Goal: Check status

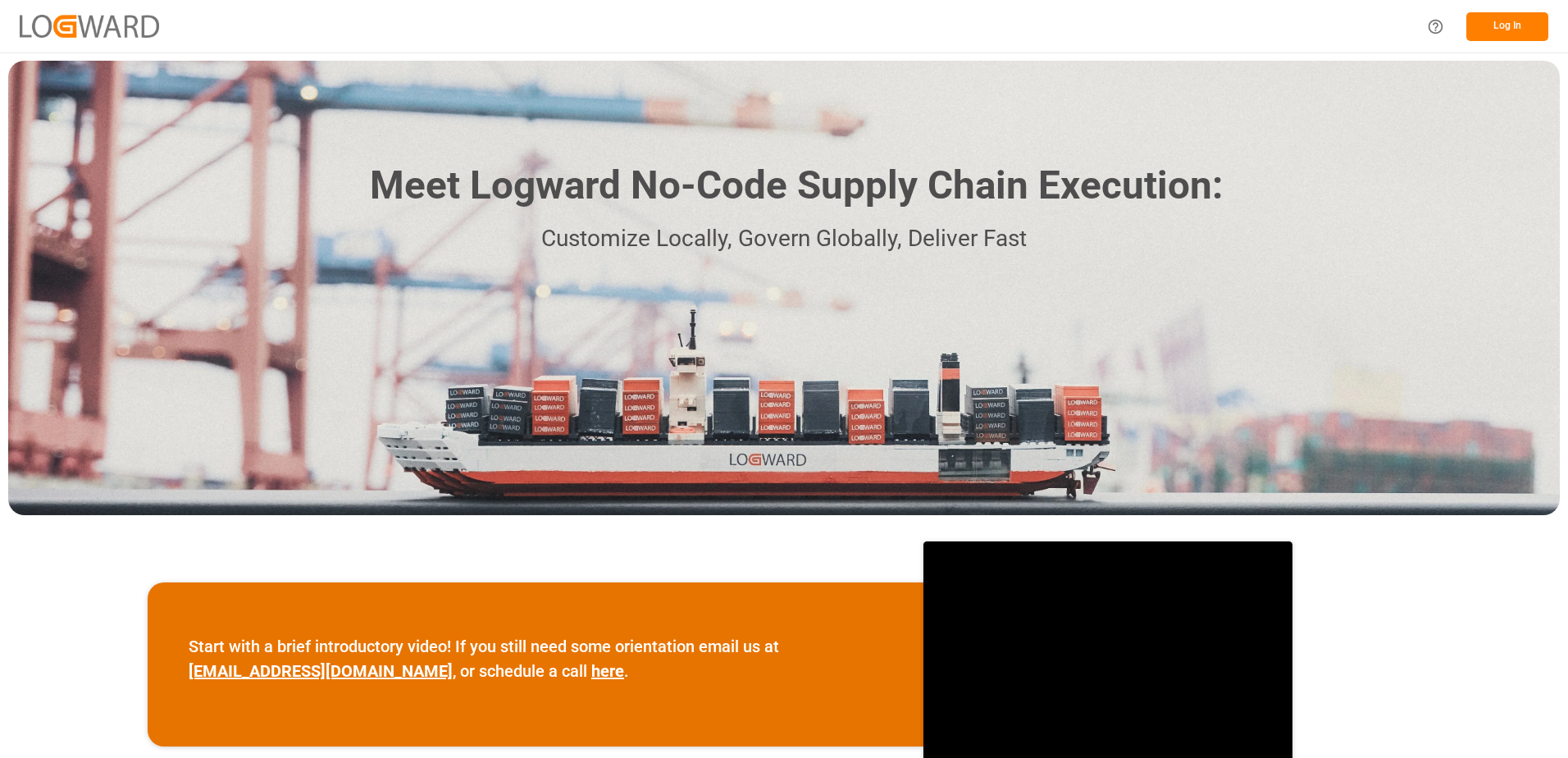
click at [1505, 31] on button "Log In" at bounding box center [1507, 26] width 82 height 29
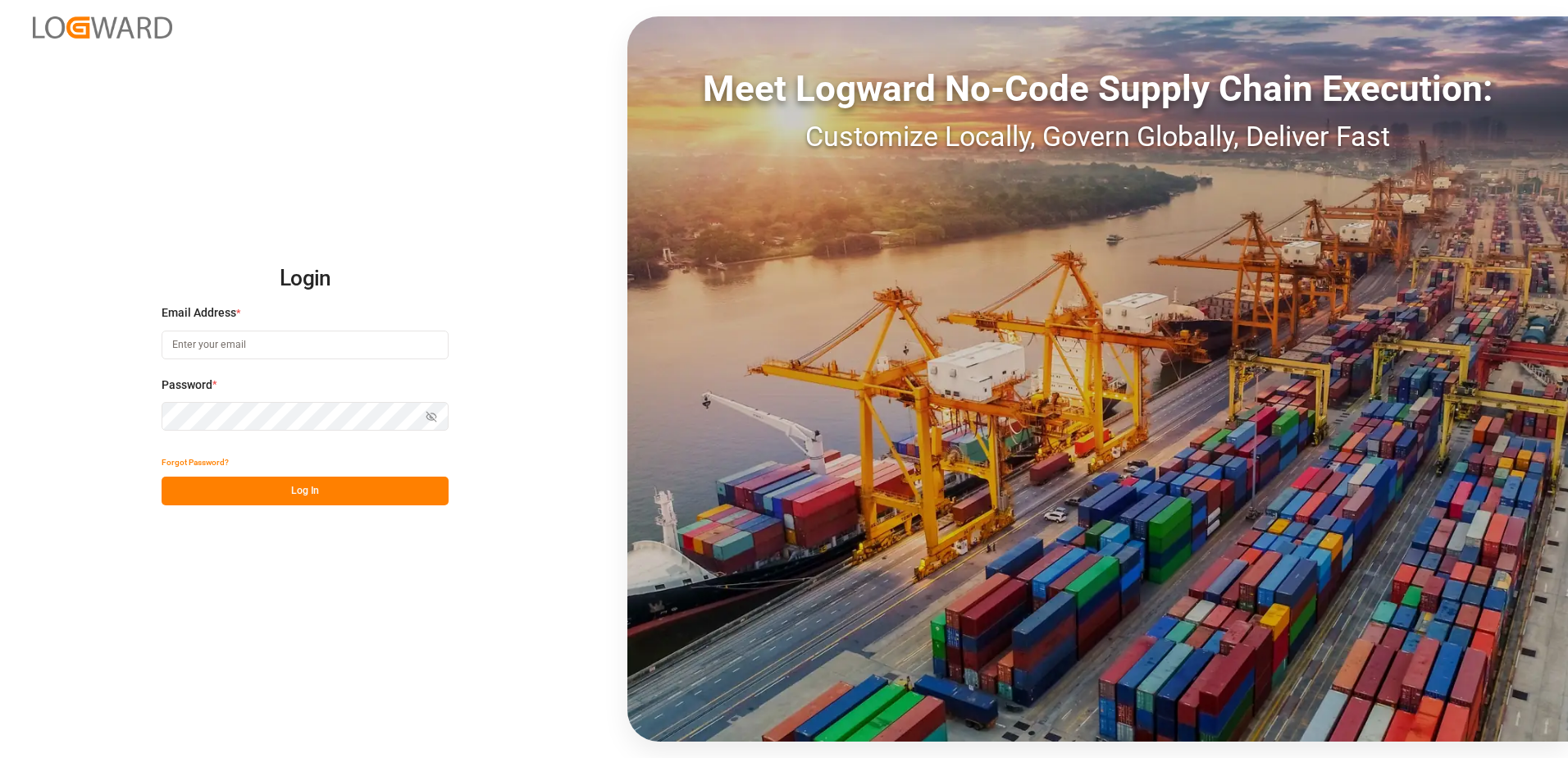
type input "[PERSON_NAME][EMAIL_ADDRESS][PERSON_NAME][DOMAIN_NAME]"
click at [285, 496] on button "Log In" at bounding box center [305, 491] width 287 height 29
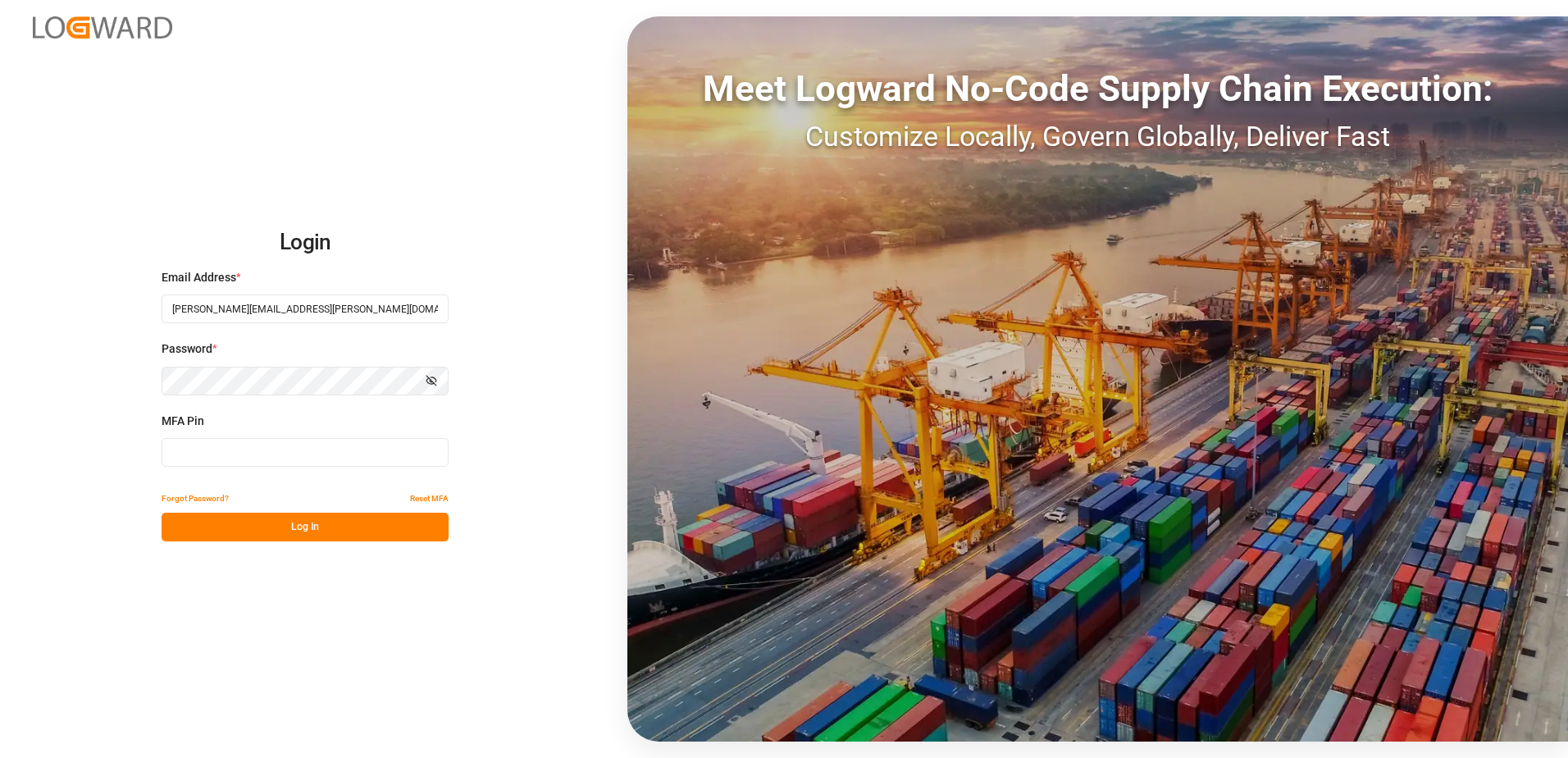
click at [261, 451] on input at bounding box center [305, 453] width 287 height 29
type input "337809"
drag, startPoint x: 251, startPoint y: 523, endPoint x: 471, endPoint y: 573, distance: 225.6
click at [252, 523] on button "Log In" at bounding box center [305, 527] width 287 height 29
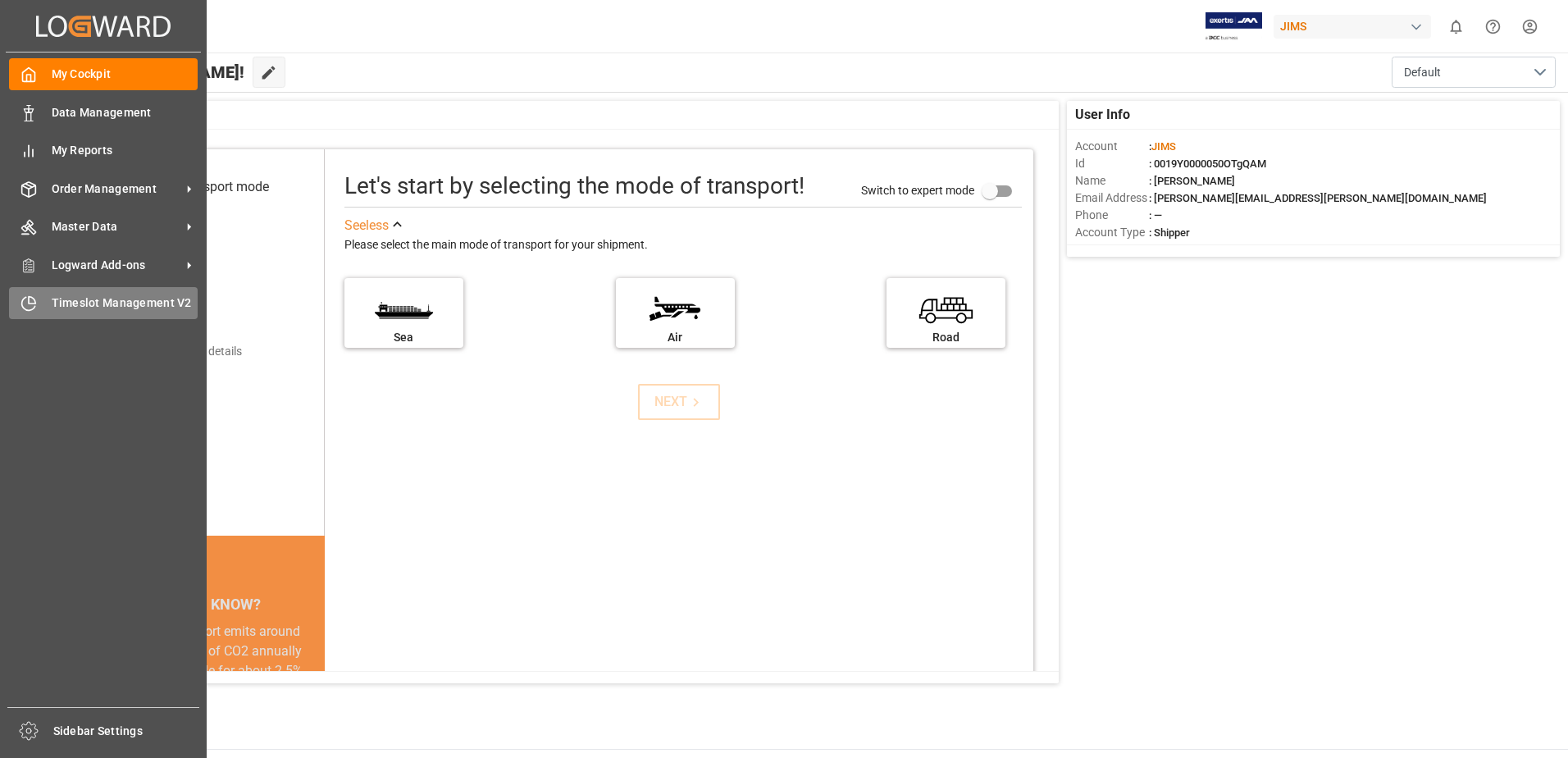
click at [25, 306] on icon at bounding box center [28, 303] width 16 height 16
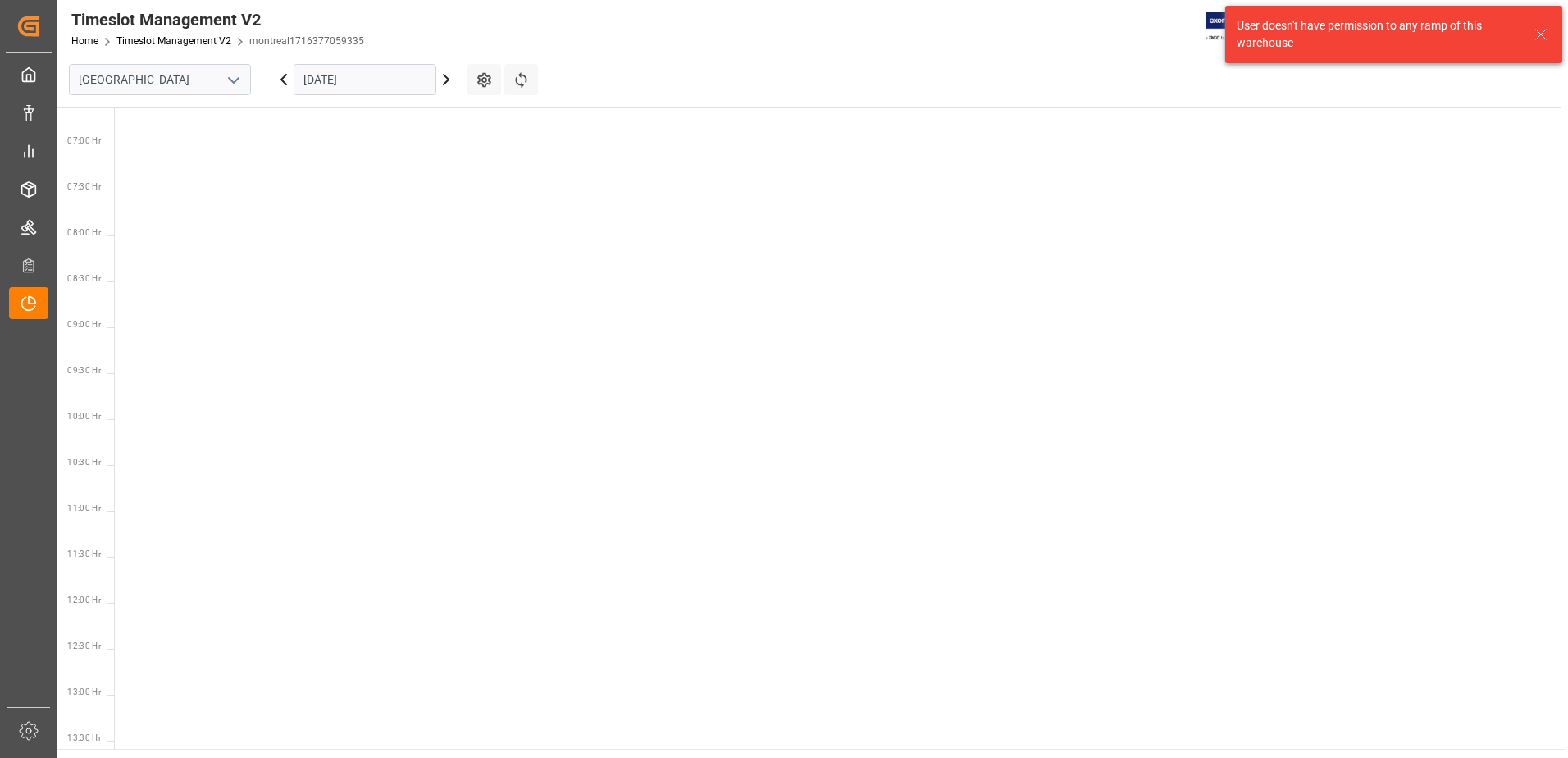
scroll to position [759, 0]
click at [247, 79] on input "[GEOGRAPHIC_DATA]" at bounding box center [160, 79] width 182 height 31
click at [233, 80] on icon "open menu" at bounding box center [234, 80] width 20 height 20
click at [144, 156] on div "Southaven" at bounding box center [160, 152] width 180 height 37
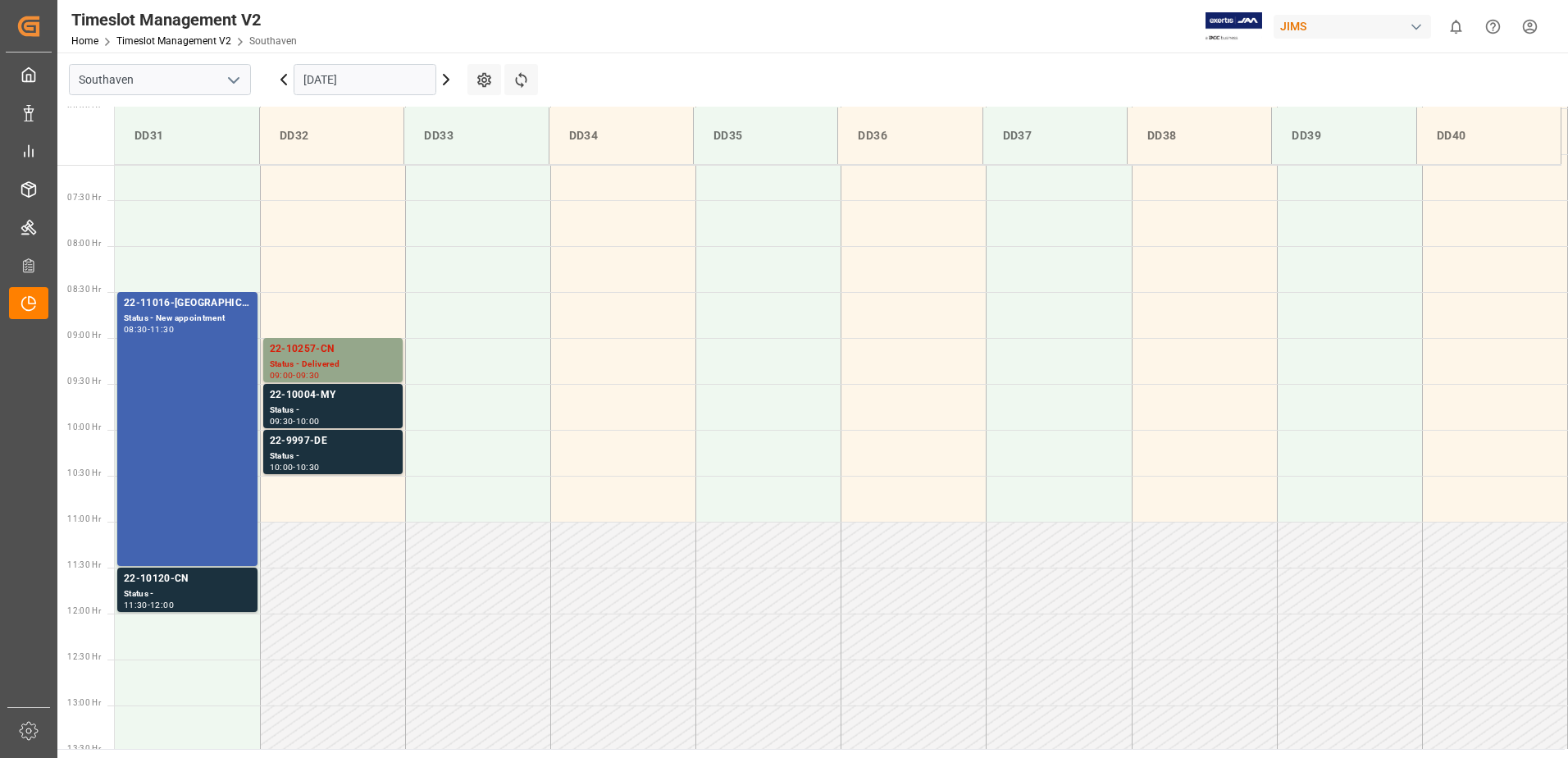
scroll to position [662, 0]
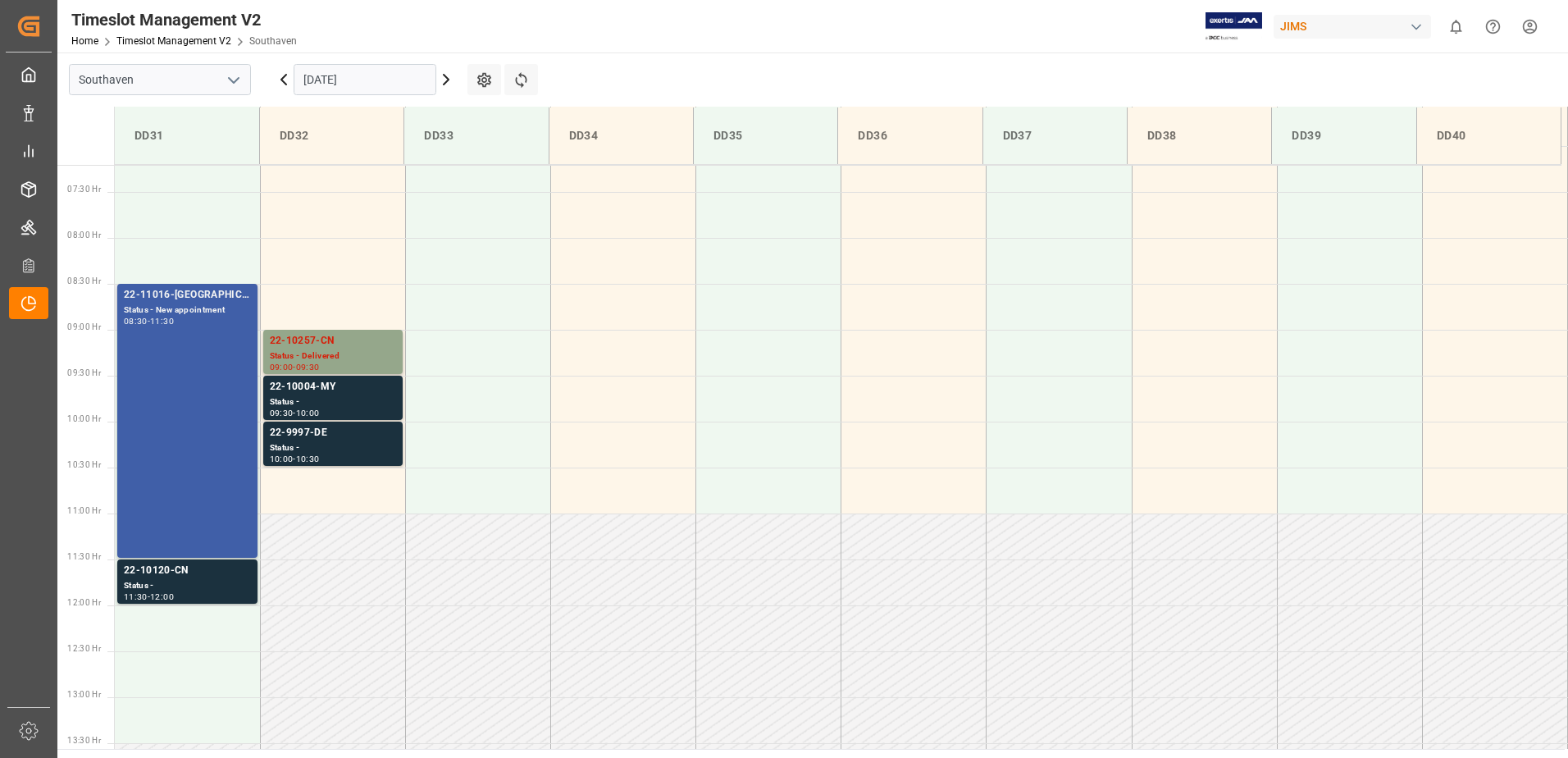
click at [212, 400] on div "22-11016-[GEOGRAPHIC_DATA] Status - New appointment 08:30 - 11:30" at bounding box center [188, 421] width 127 height 268
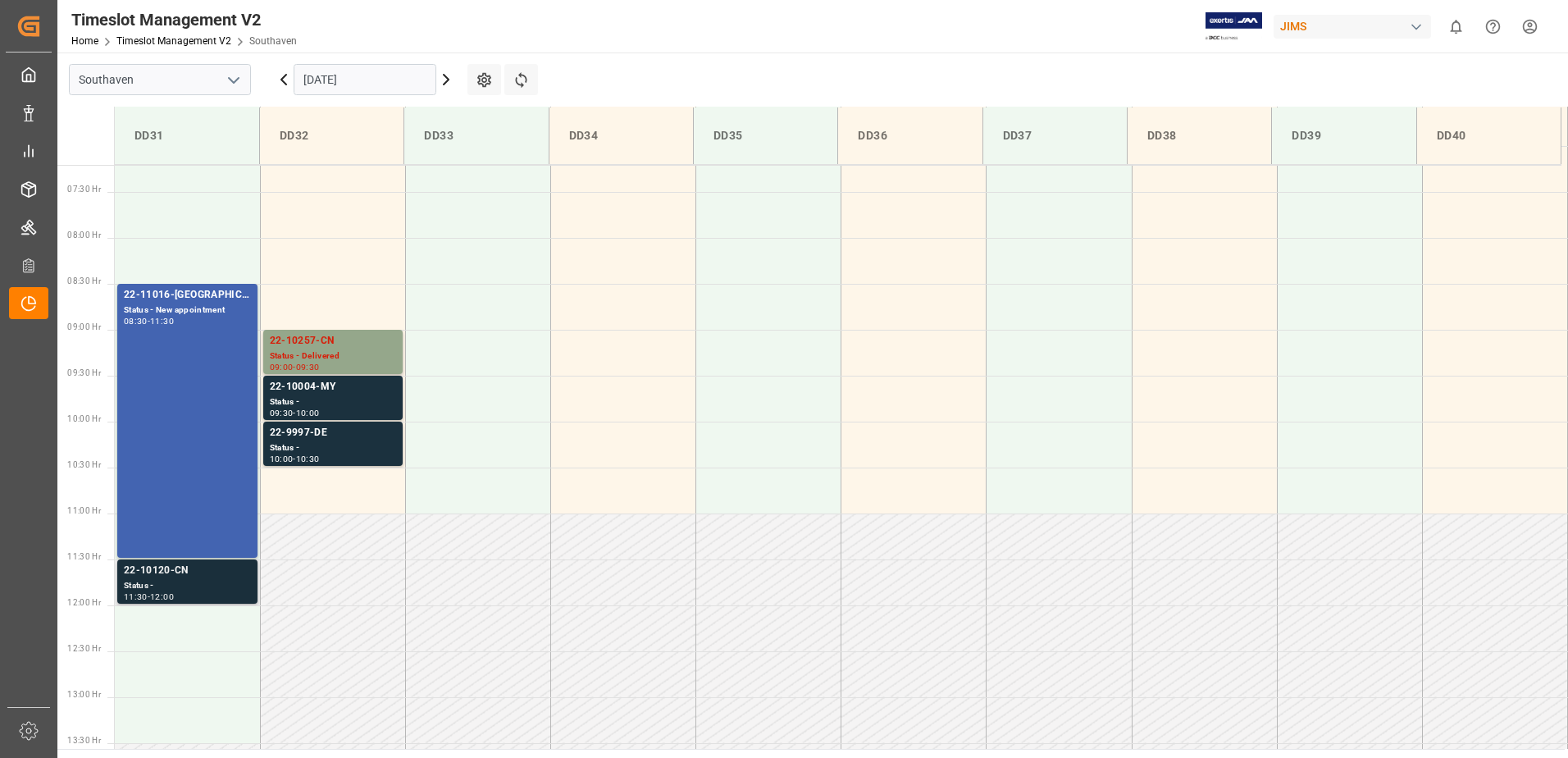
click at [195, 573] on div "22-10120-CN" at bounding box center [188, 570] width 127 height 16
click at [325, 360] on div "Status - Delivered" at bounding box center [333, 356] width 127 height 14
click at [308, 404] on div "Status -" at bounding box center [333, 402] width 127 height 14
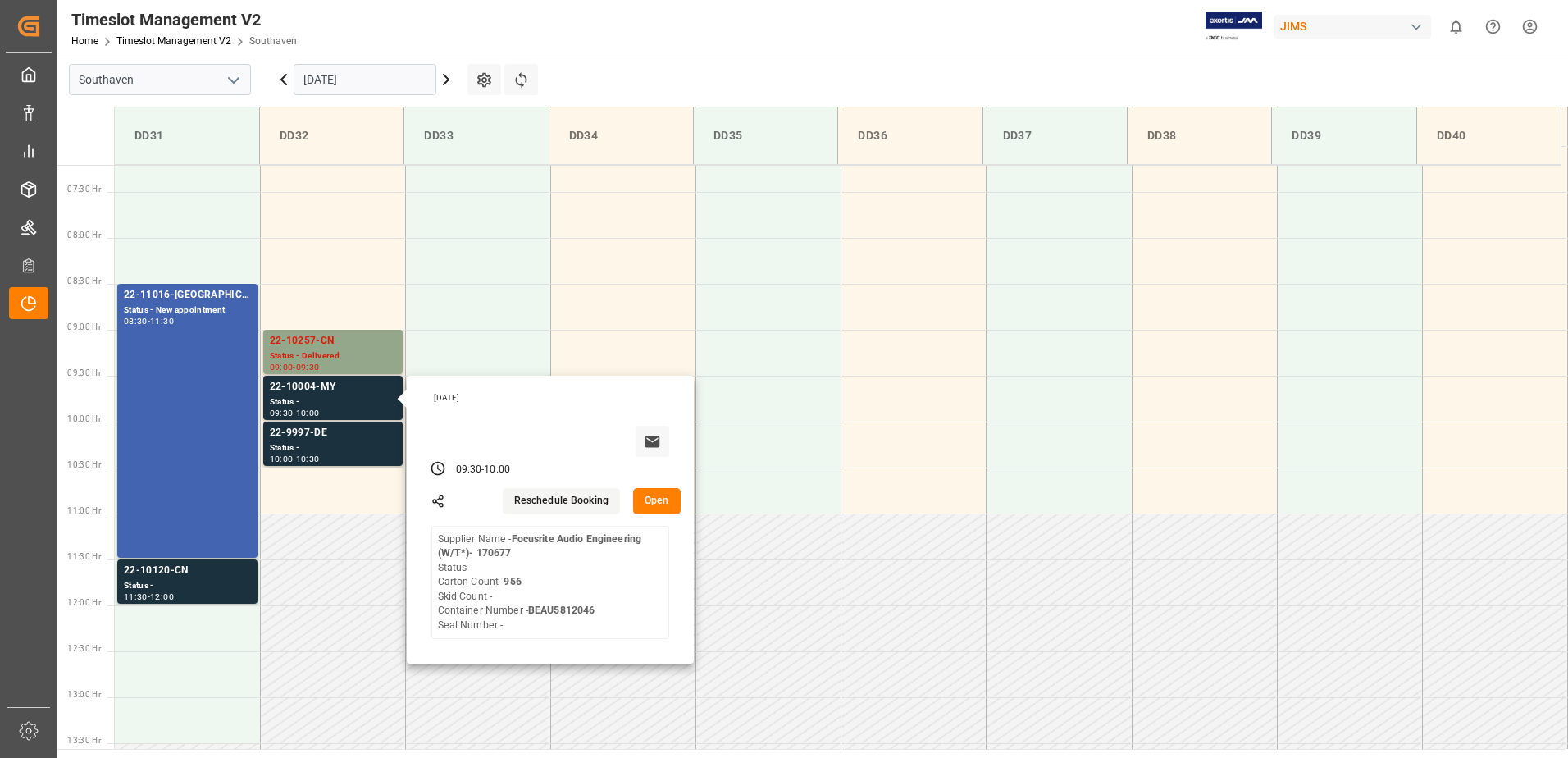
click at [787, 67] on main "Southaven [DATE] Settings Refresh Time Slots DD31 DD32 DD33 DD34 DD35 DD36 DD37…" at bounding box center [811, 401] width 1508 height 697
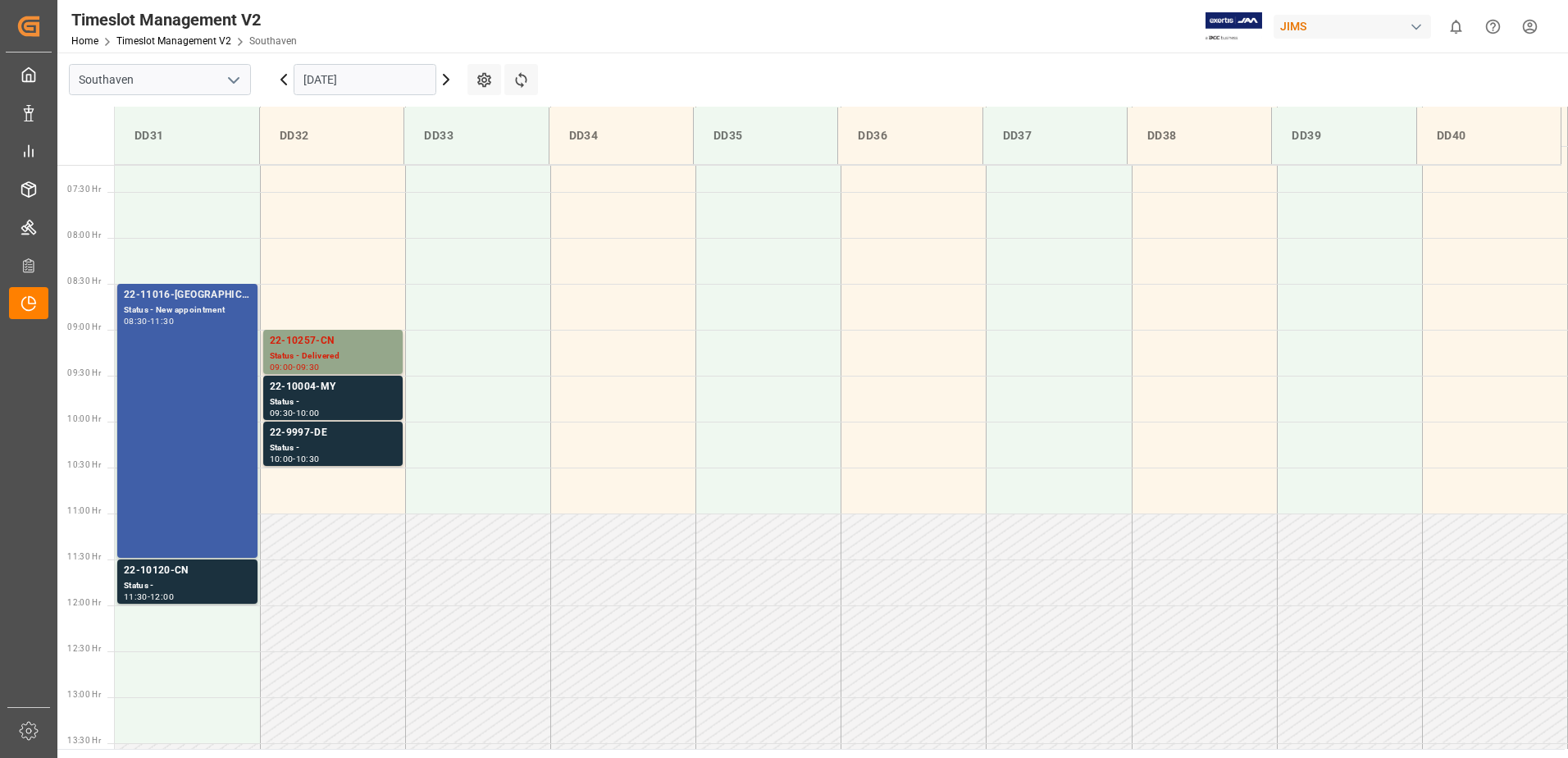
click at [217, 435] on div "22-11016-[GEOGRAPHIC_DATA] Status - New appointment 08:30 - 11:30" at bounding box center [188, 421] width 127 height 268
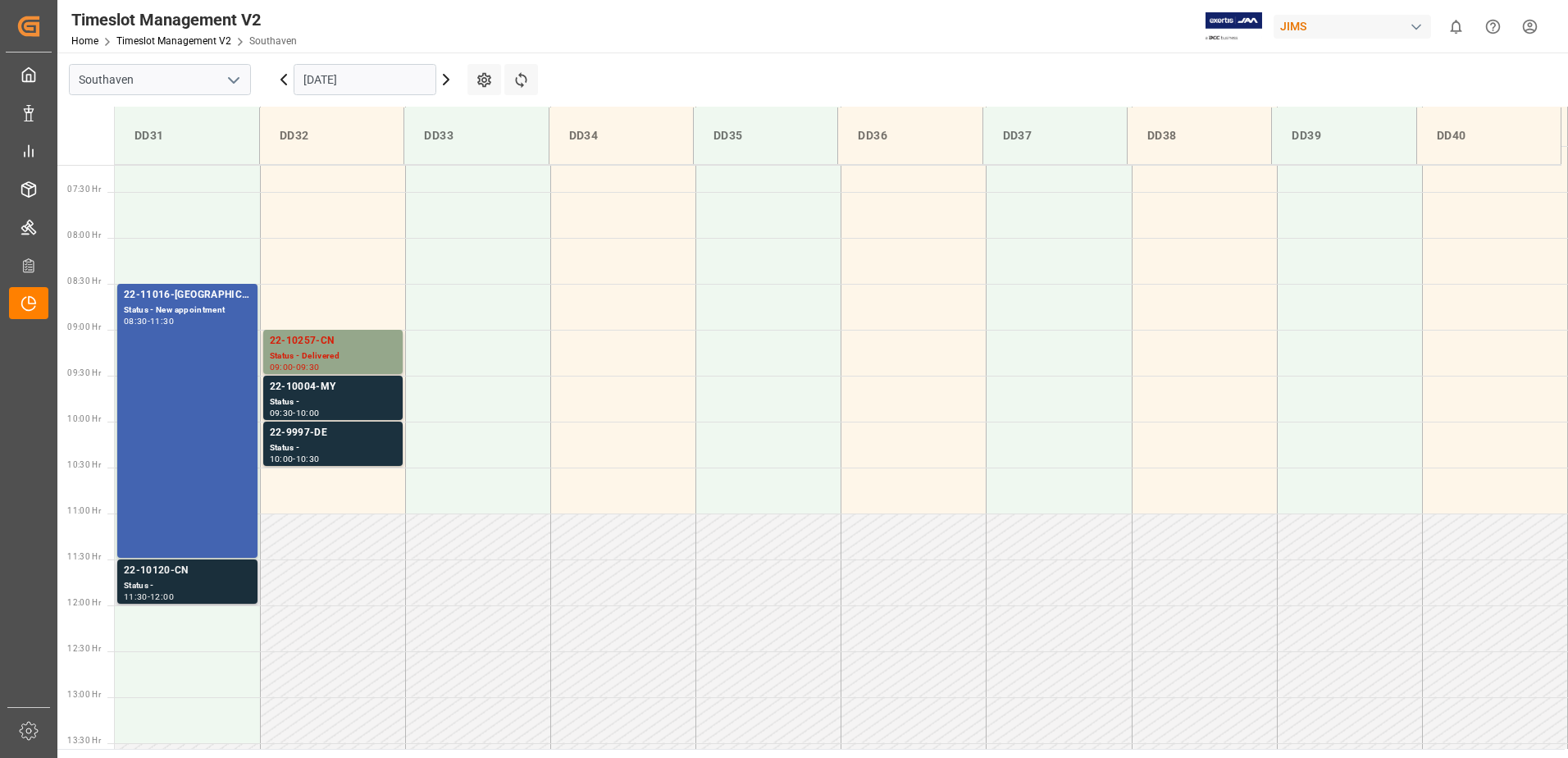
click at [178, 584] on div "Status -" at bounding box center [188, 586] width 127 height 14
click at [310, 393] on div "22-10004-MY" at bounding box center [333, 387] width 127 height 16
click at [313, 437] on div "22-9997-DE" at bounding box center [333, 433] width 127 height 16
click at [330, 361] on div "Status - Delivered" at bounding box center [333, 356] width 127 height 14
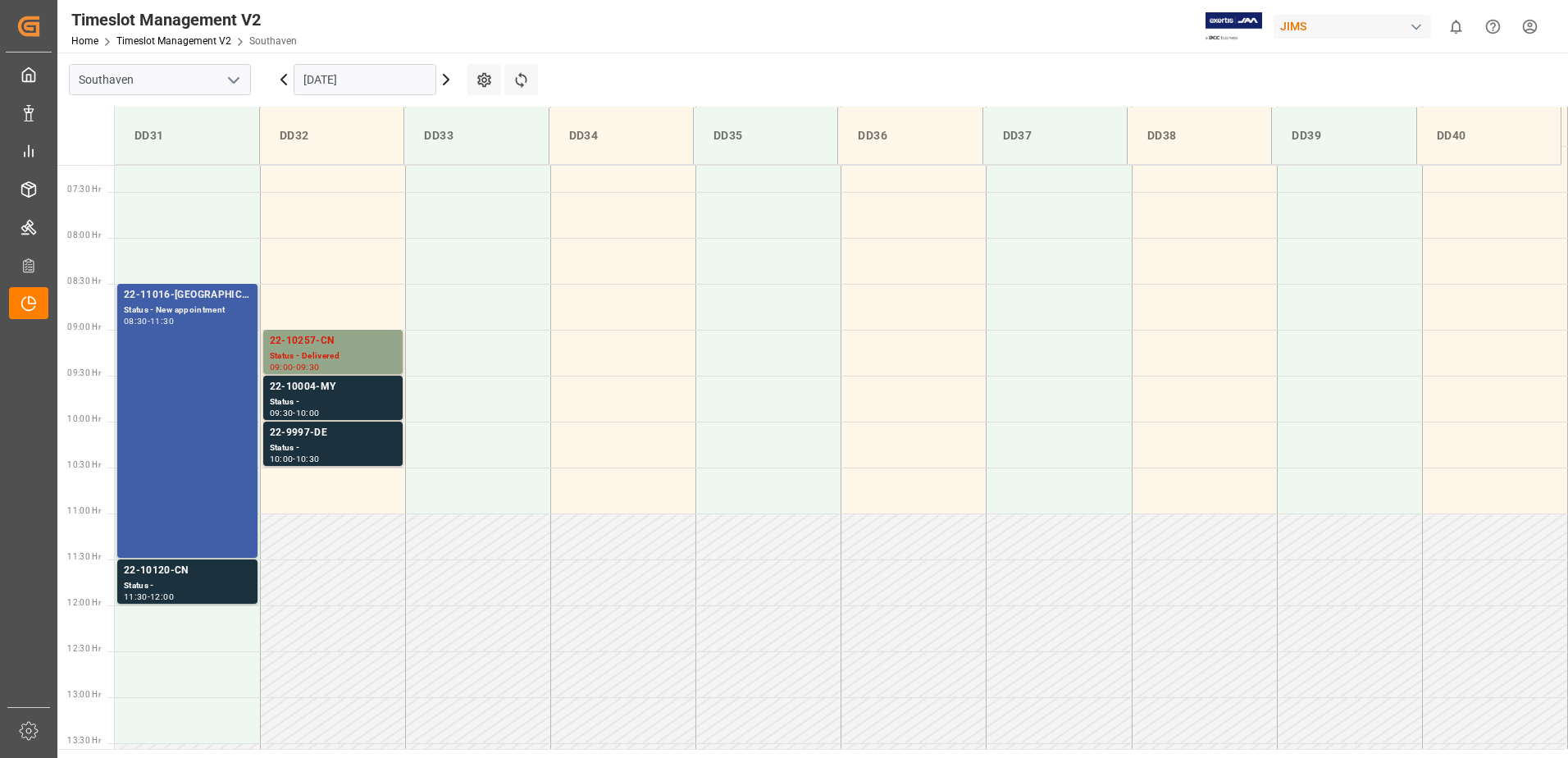
click at [197, 452] on div "22-11016-[GEOGRAPHIC_DATA] Status - New appointment 08:30 - 11:30" at bounding box center [188, 421] width 127 height 268
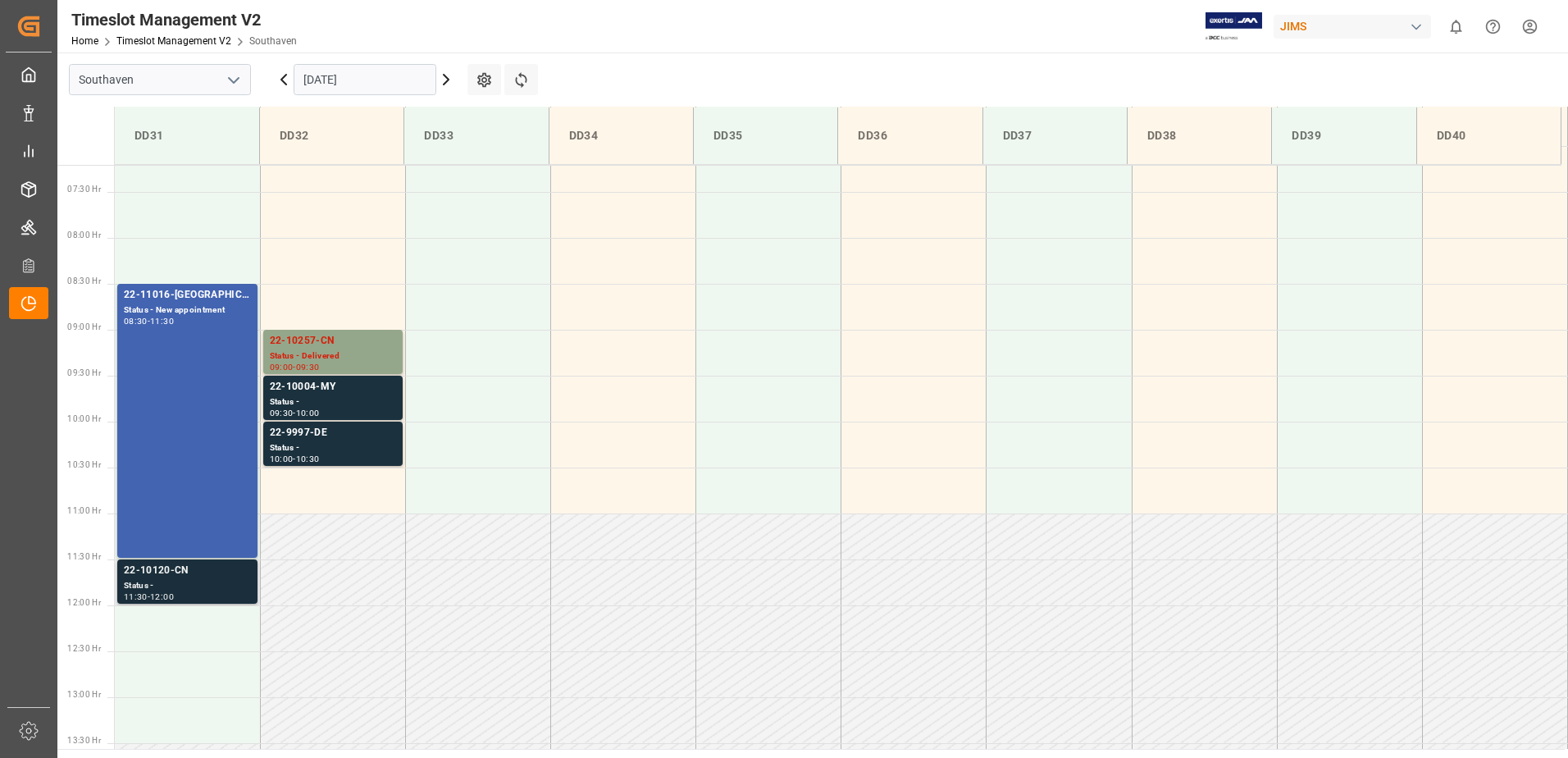
click at [184, 585] on div "Status -" at bounding box center [188, 586] width 127 height 14
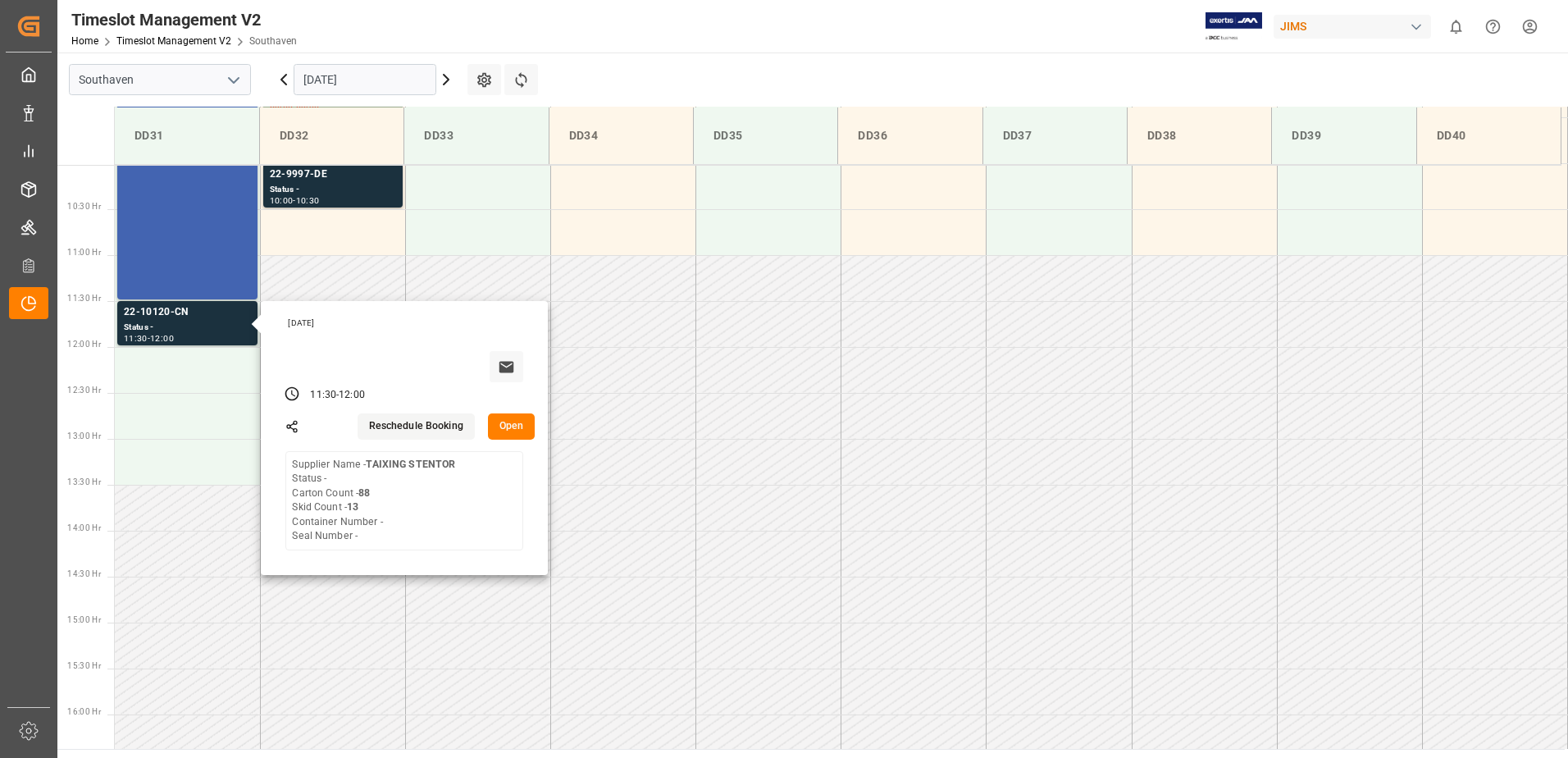
scroll to position [936, 0]
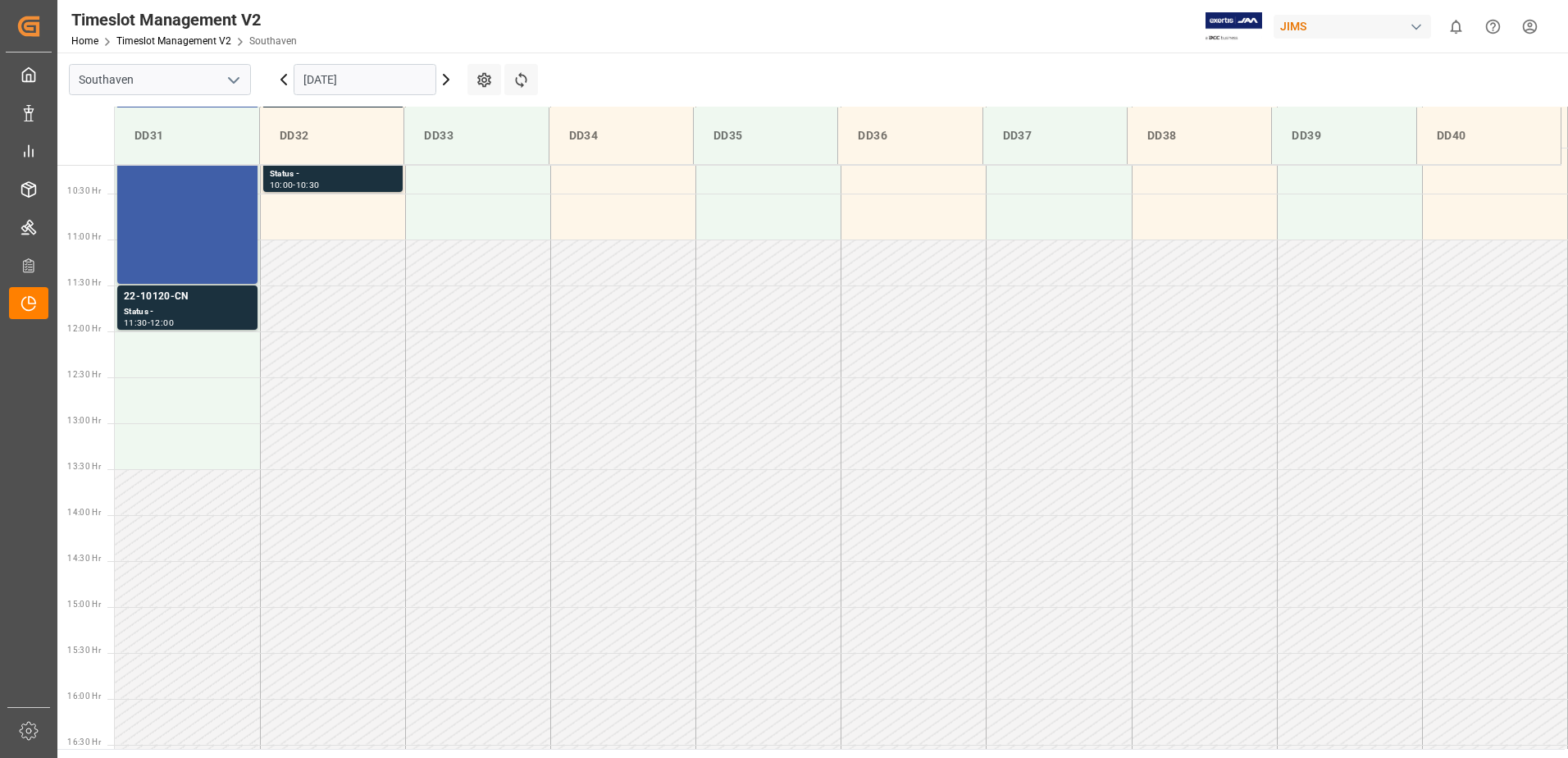
click at [182, 226] on div "22-11016-[GEOGRAPHIC_DATA] Status - New appointment 08:30 - 11:30" at bounding box center [188, 146] width 127 height 268
click at [653, 96] on main "Southaven [DATE] Settings Refresh Time Slots DD31 DD32 DD33 DD34 DD35 DD36 DD37…" at bounding box center [811, 401] width 1508 height 697
